Goal: Navigation & Orientation: Understand site structure

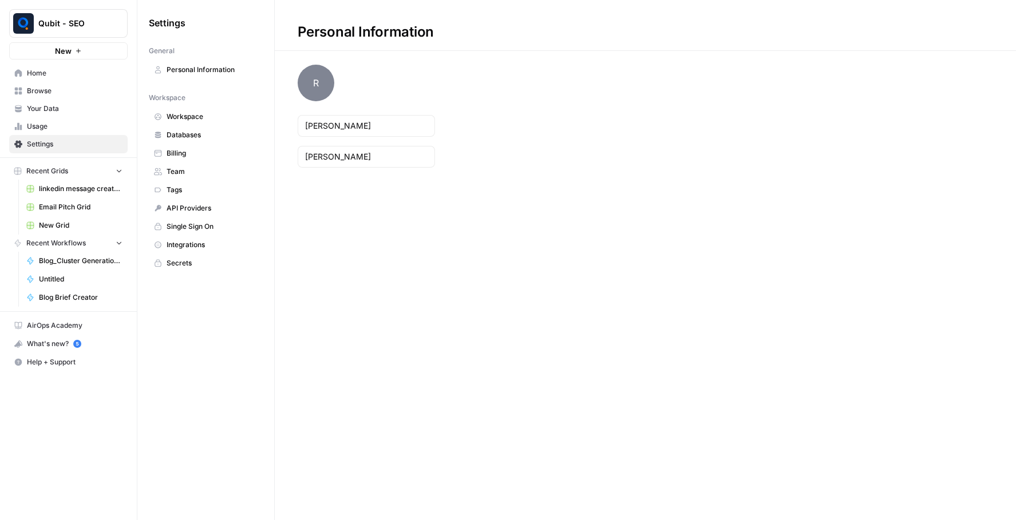
click at [77, 11] on button "Qubit - SEO" at bounding box center [68, 23] width 119 height 29
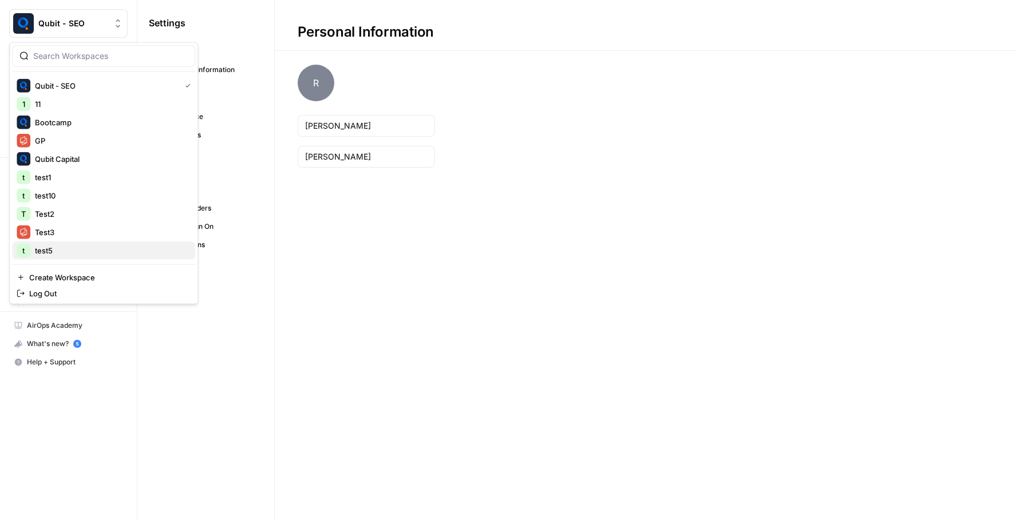
click at [60, 247] on span "test5" at bounding box center [110, 250] width 151 height 11
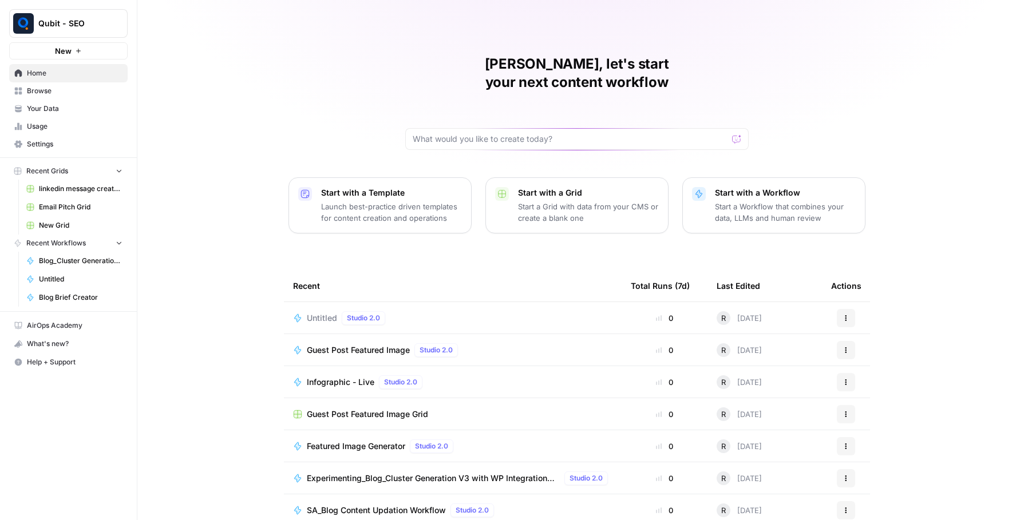
click at [90, 146] on span "Settings" at bounding box center [75, 144] width 96 height 10
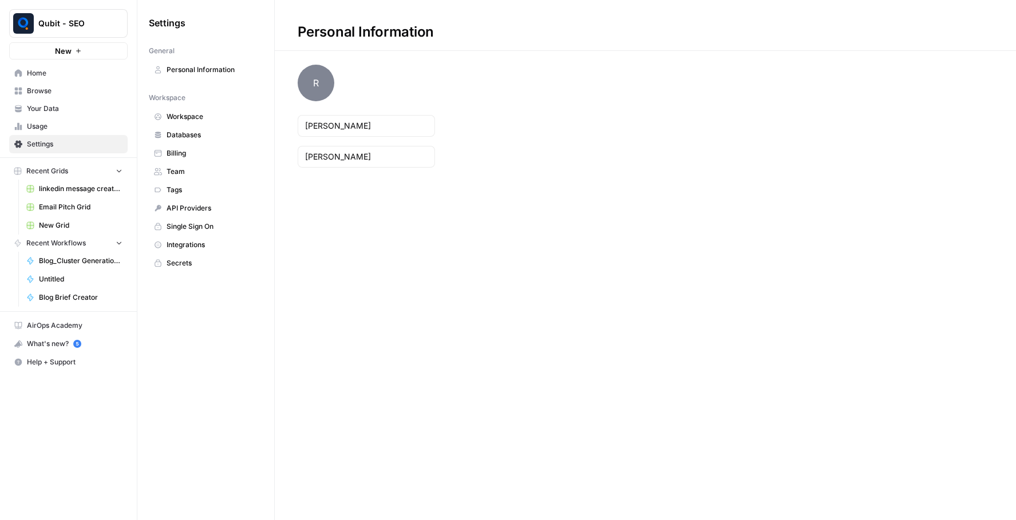
click at [219, 208] on span "API Providers" at bounding box center [212, 208] width 91 height 10
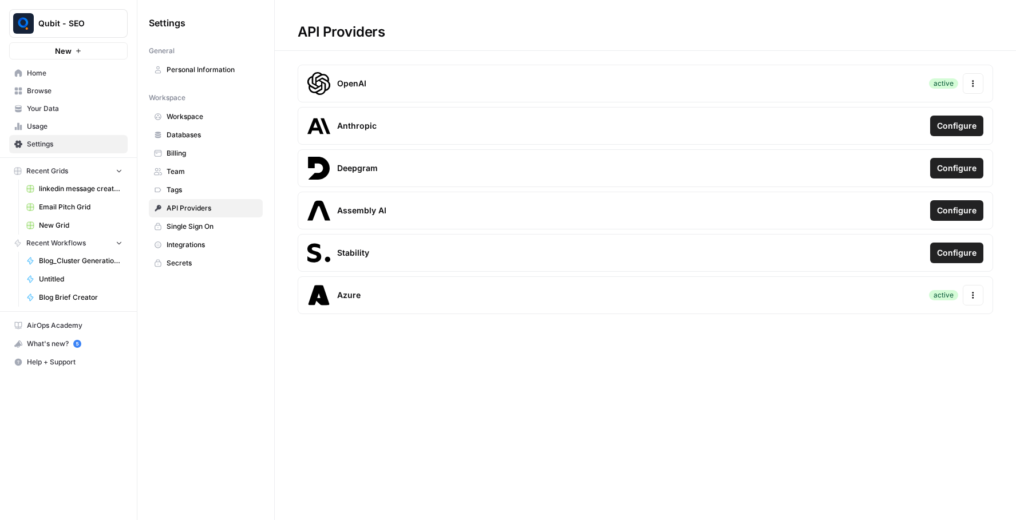
click at [42, 121] on span "Usage" at bounding box center [75, 126] width 96 height 10
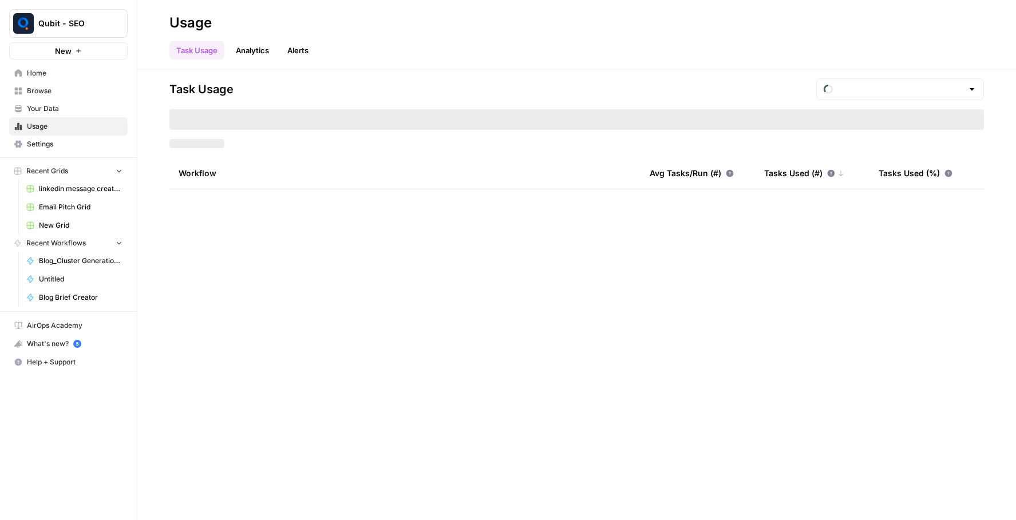
type input "August Overage"
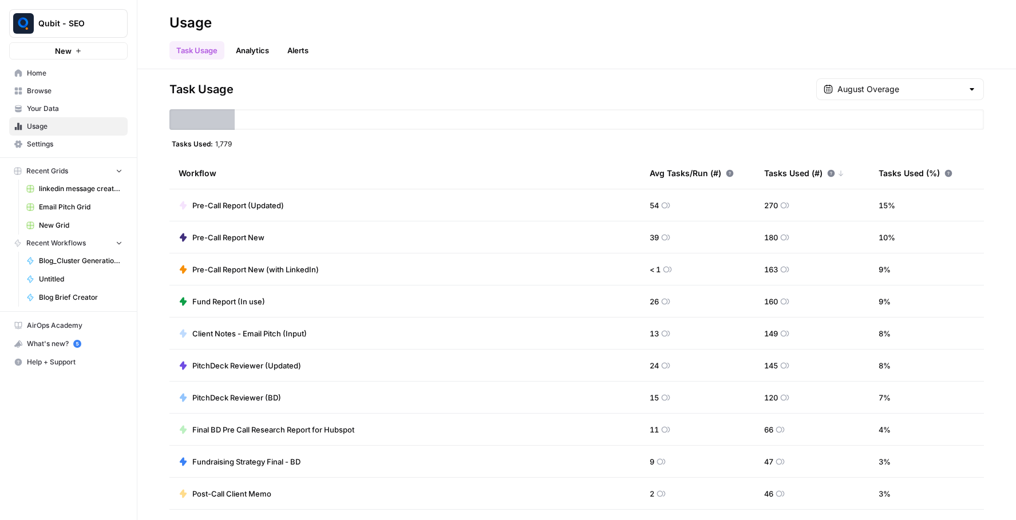
click at [72, 91] on span "Browse" at bounding box center [75, 91] width 96 height 10
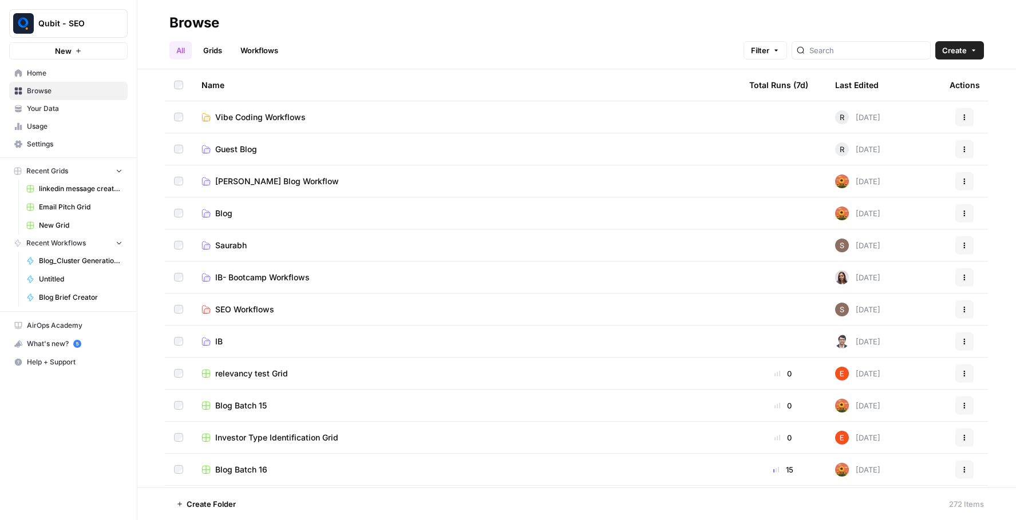
click at [60, 111] on span "Your Data" at bounding box center [75, 109] width 96 height 10
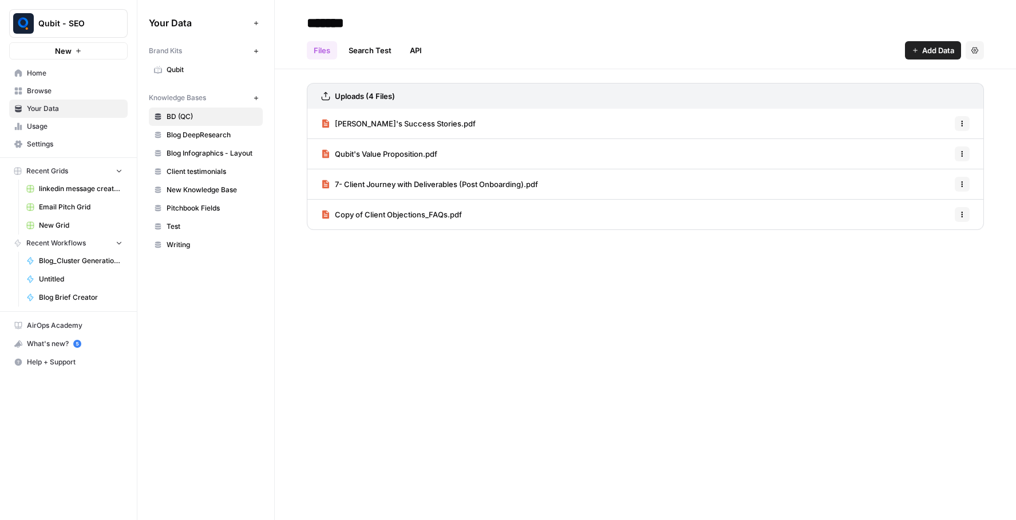
click at [49, 128] on span "Usage" at bounding box center [75, 126] width 96 height 10
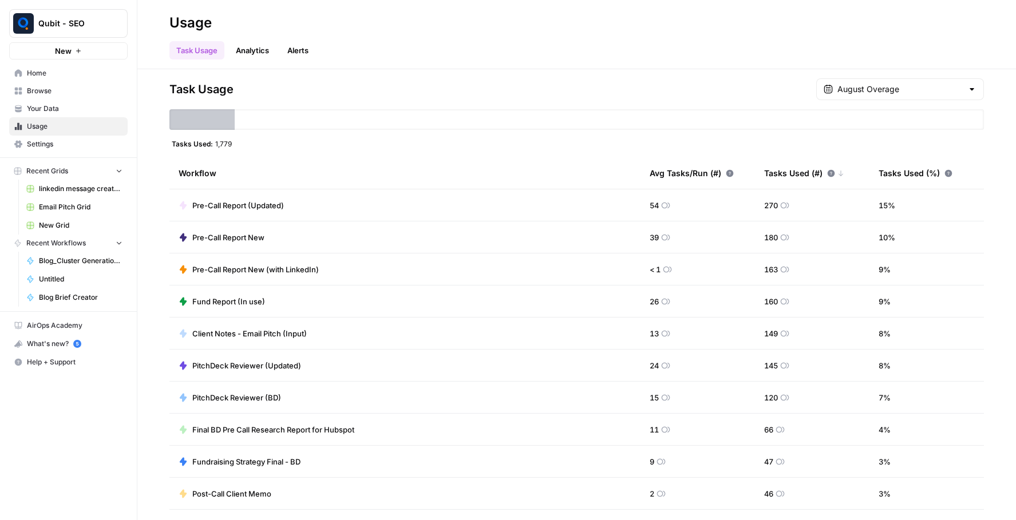
click at [65, 37] on button "Qubit - SEO" at bounding box center [68, 23] width 119 height 29
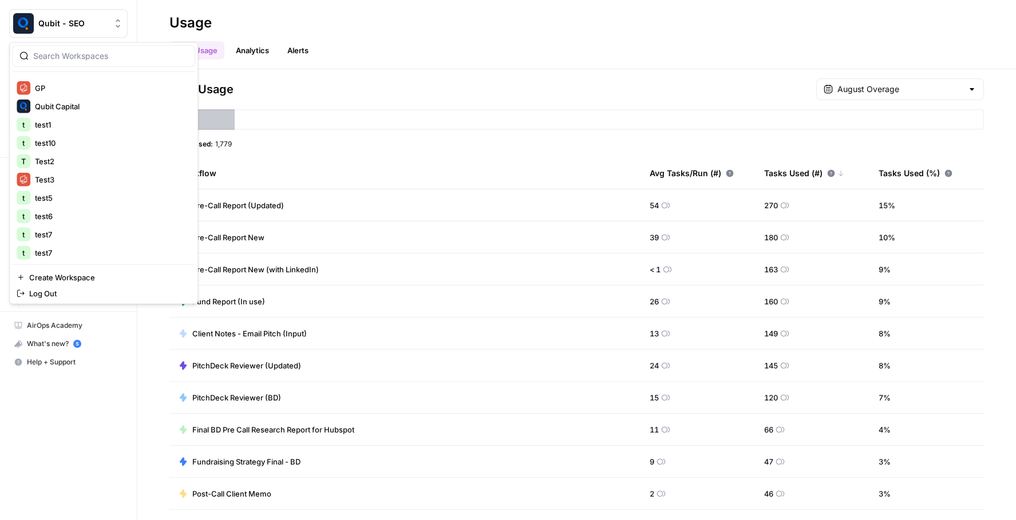
scroll to position [88, 0]
click at [79, 172] on button "t test6" at bounding box center [103, 181] width 183 height 18
